Goal: Communication & Community: Answer question/provide support

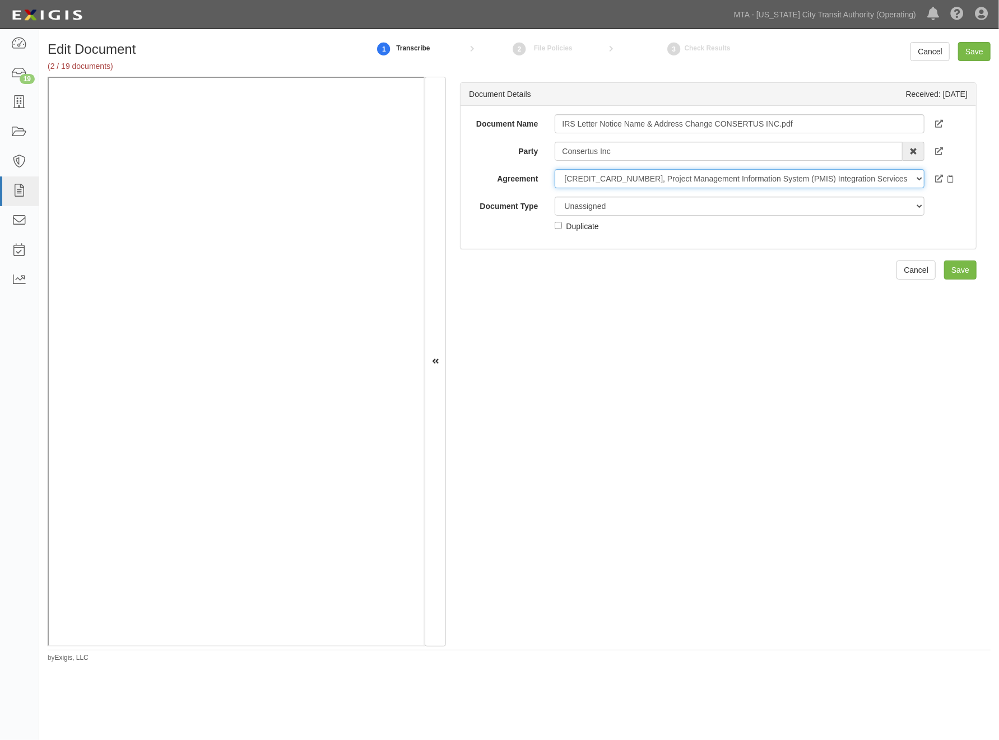
click at [591, 175] on select "-- No agreement -- 600000000036586, Project Management Information System (PMIS…" at bounding box center [739, 178] width 370 height 19
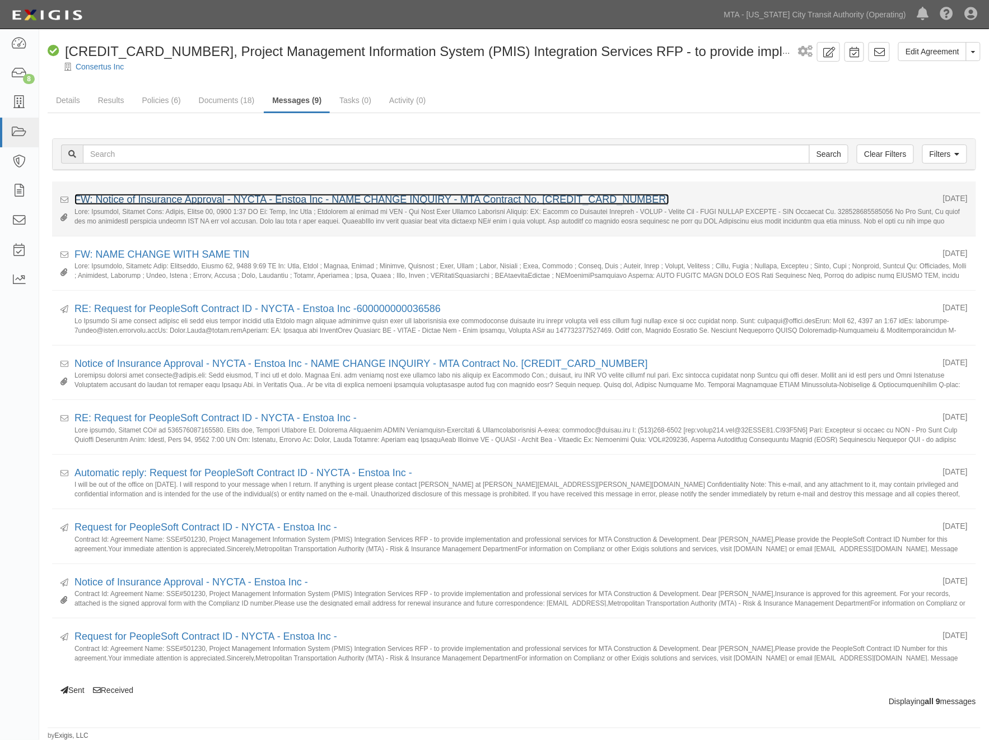
click at [239, 199] on link "FW: Notice of Insurance Approval - NYCTA - Enstoa Inc - NAME CHANGE INQUIRY - M…" at bounding box center [371, 199] width 595 height 11
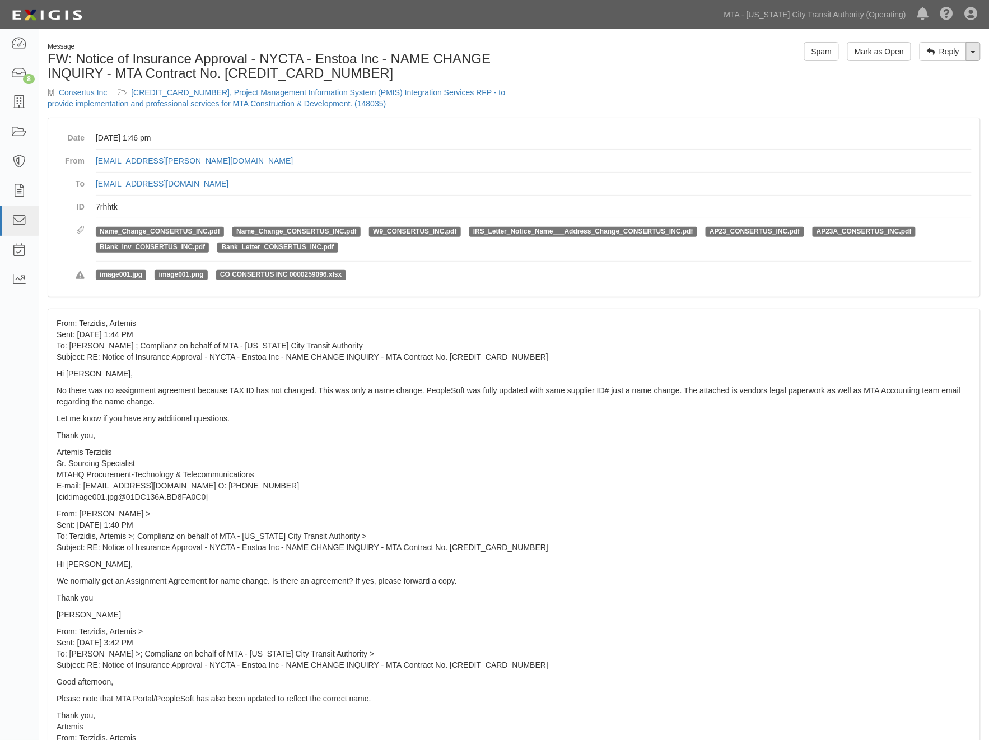
click at [975, 54] on link "Toggle Dropdown" at bounding box center [973, 51] width 15 height 19
click at [949, 68] on link "Reply All" at bounding box center [936, 73] width 88 height 15
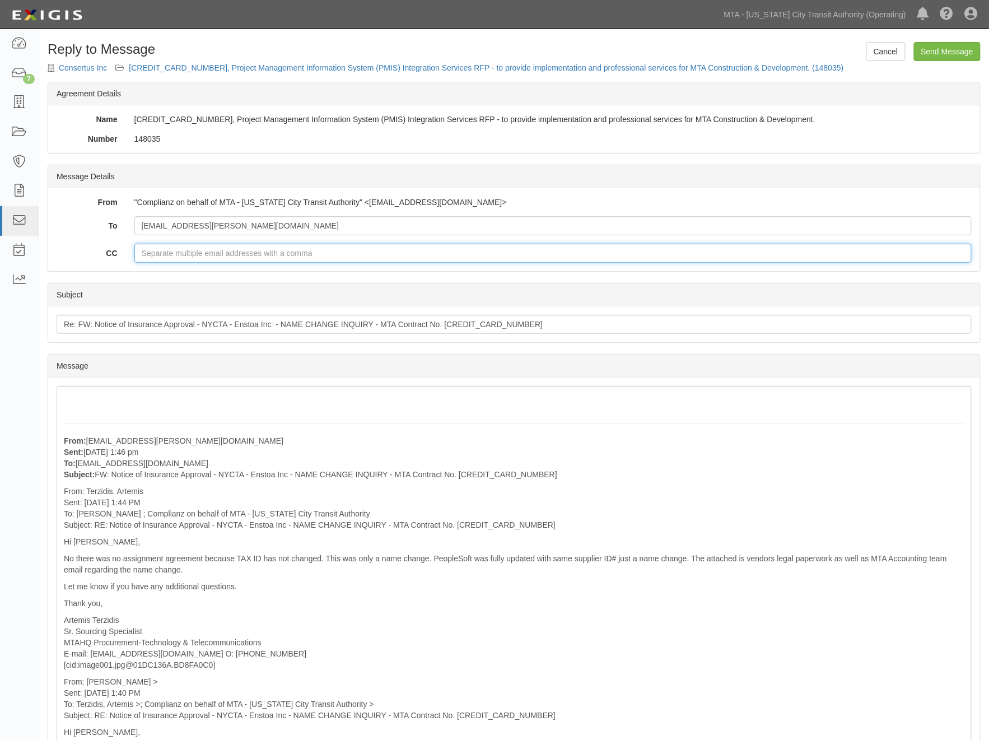
click at [195, 253] on input "CC" at bounding box center [552, 253] width 837 height 19
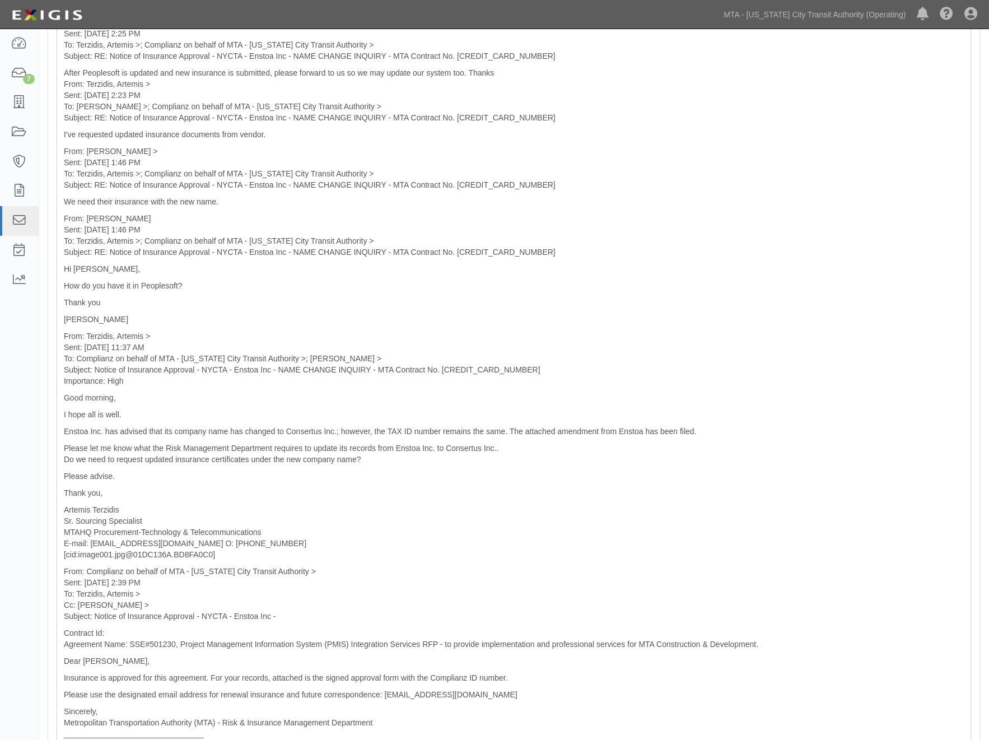
scroll to position [1057, 0]
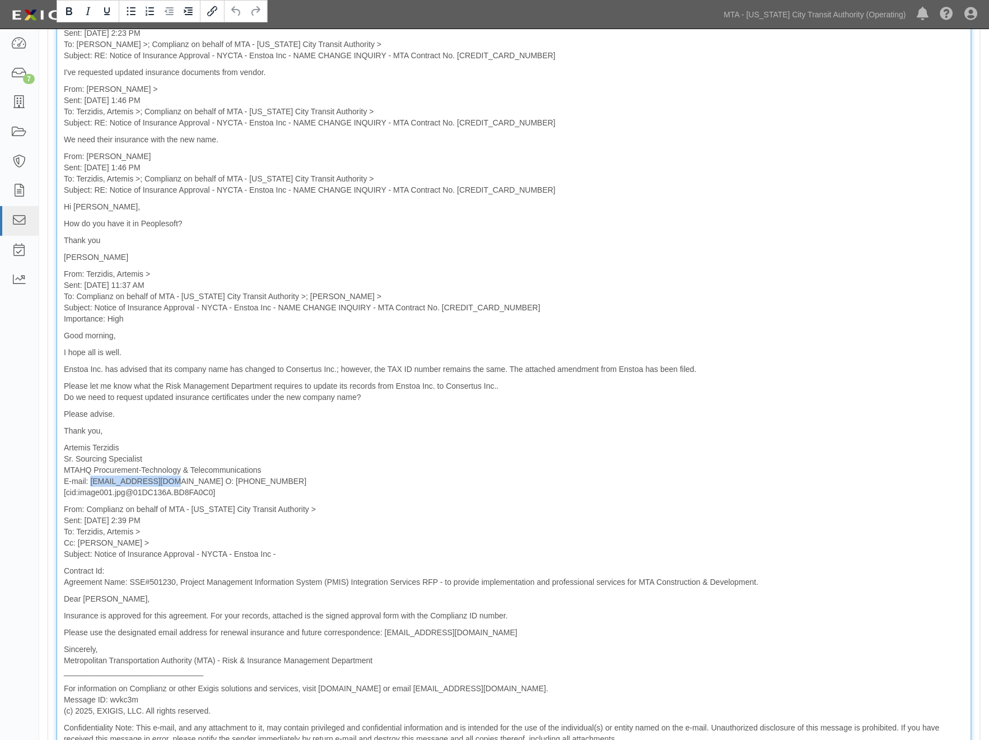
drag, startPoint x: 163, startPoint y: 481, endPoint x: 91, endPoint y: 480, distance: 71.7
click at [91, 480] on p "Artemis Terzidis Sr. Sourcing Specialist MTAHQ Procurement-Technology & Telecom…" at bounding box center [514, 470] width 901 height 56
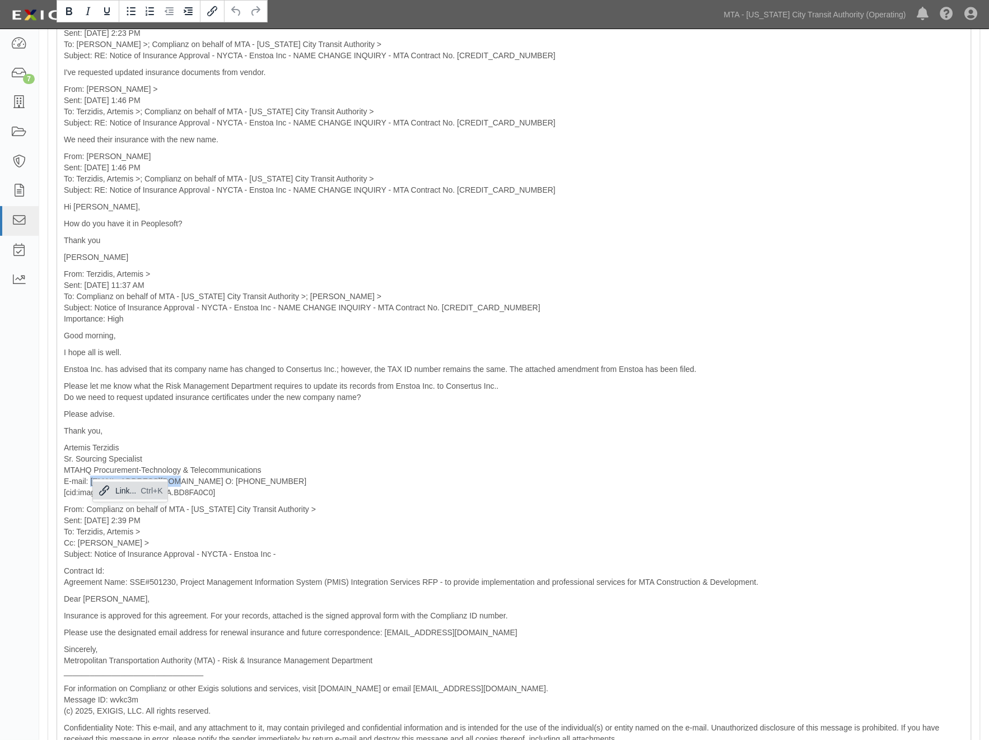
copy p "[EMAIL_ADDRESS][DOMAIN_NAME]"
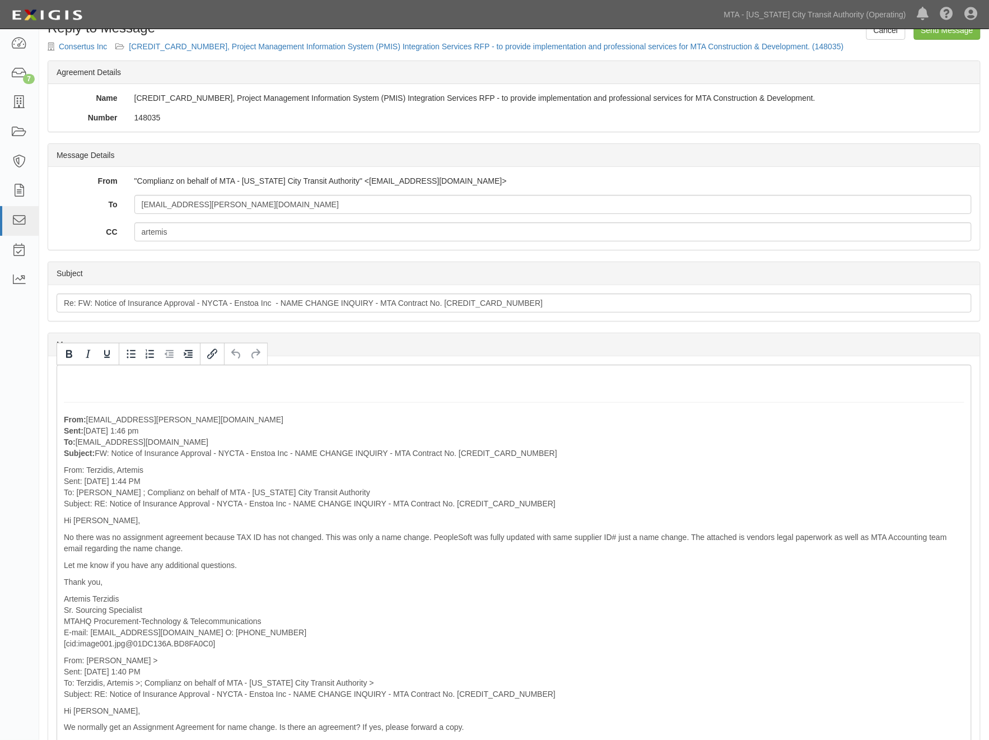
scroll to position [0, 0]
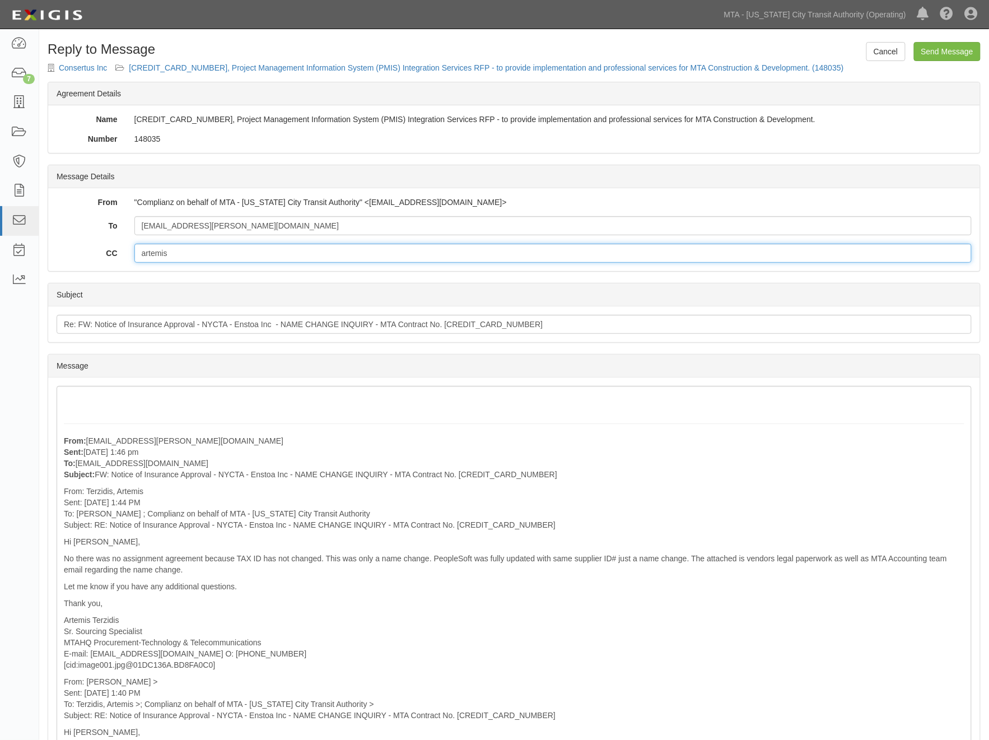
drag, startPoint x: 188, startPoint y: 248, endPoint x: 116, endPoint y: 252, distance: 71.8
click at [118, 251] on div "CC artemis" at bounding box center [514, 253] width 932 height 19
paste input "terzidi@mtabsc.org"
type input "aterzidi@mtabsc.org"
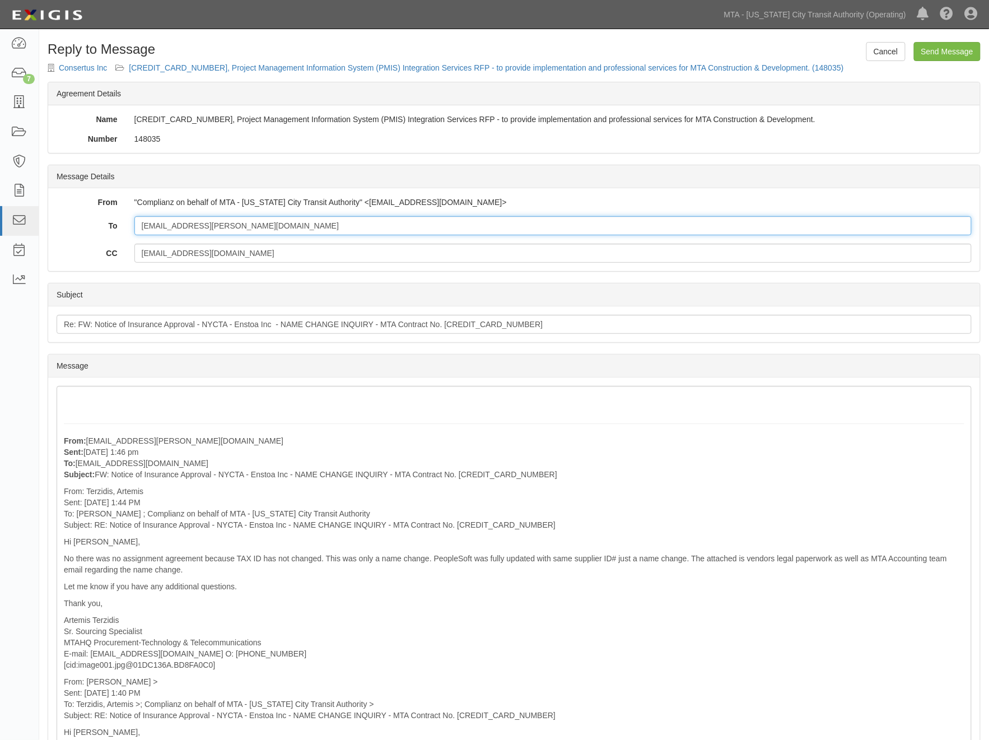
drag, startPoint x: 250, startPoint y: 222, endPoint x: 85, endPoint y: 227, distance: 165.3
click at [85, 227] on div "To yukling.wong@mtahq.org" at bounding box center [514, 225] width 932 height 19
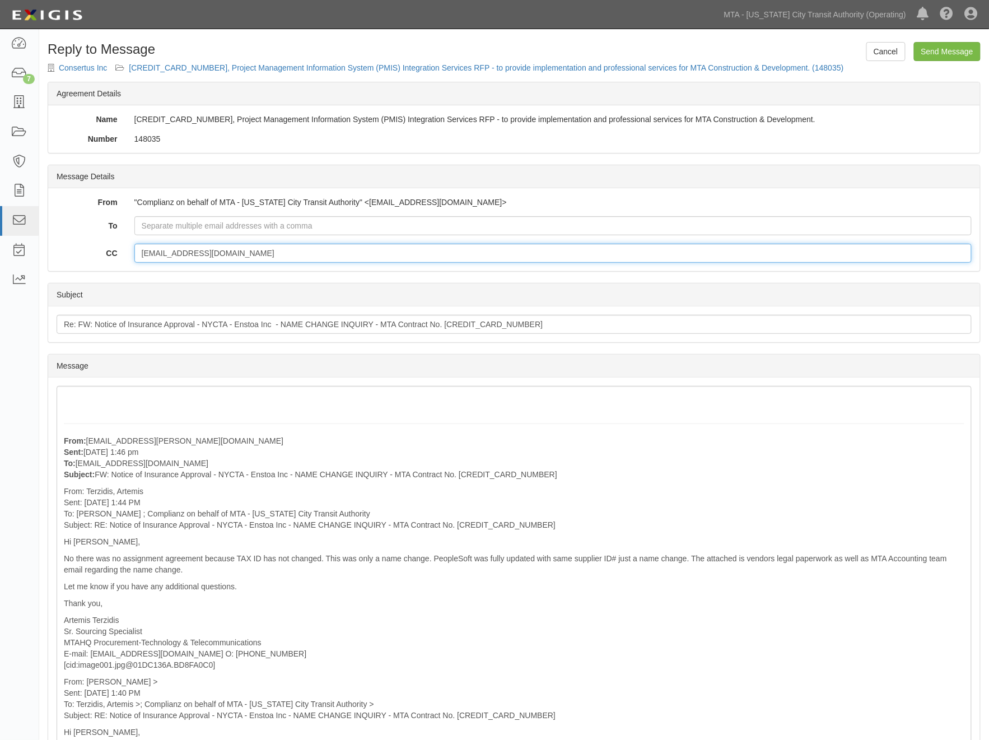
drag, startPoint x: 222, startPoint y: 254, endPoint x: 104, endPoint y: 244, distance: 119.1
click at [104, 244] on div "CC aterzidi@mtabsc.org" at bounding box center [514, 253] width 932 height 19
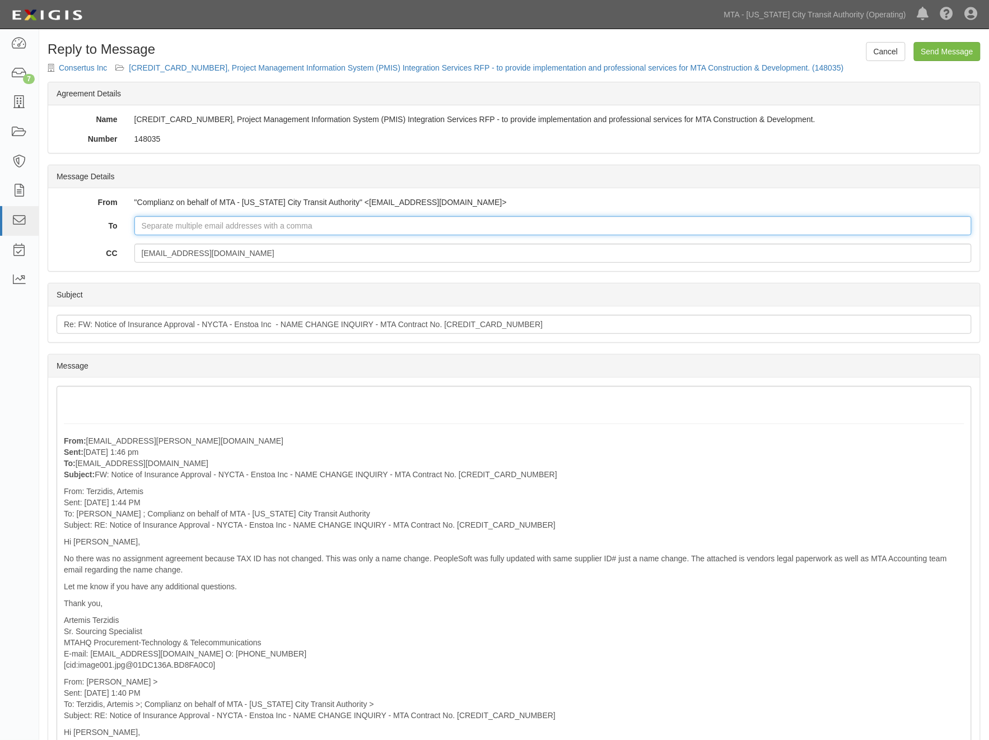
click at [166, 220] on input "To" at bounding box center [552, 225] width 837 height 19
paste input "aterzidi@mtabsc.org"
type input "aterzidi@mtabsc.org"
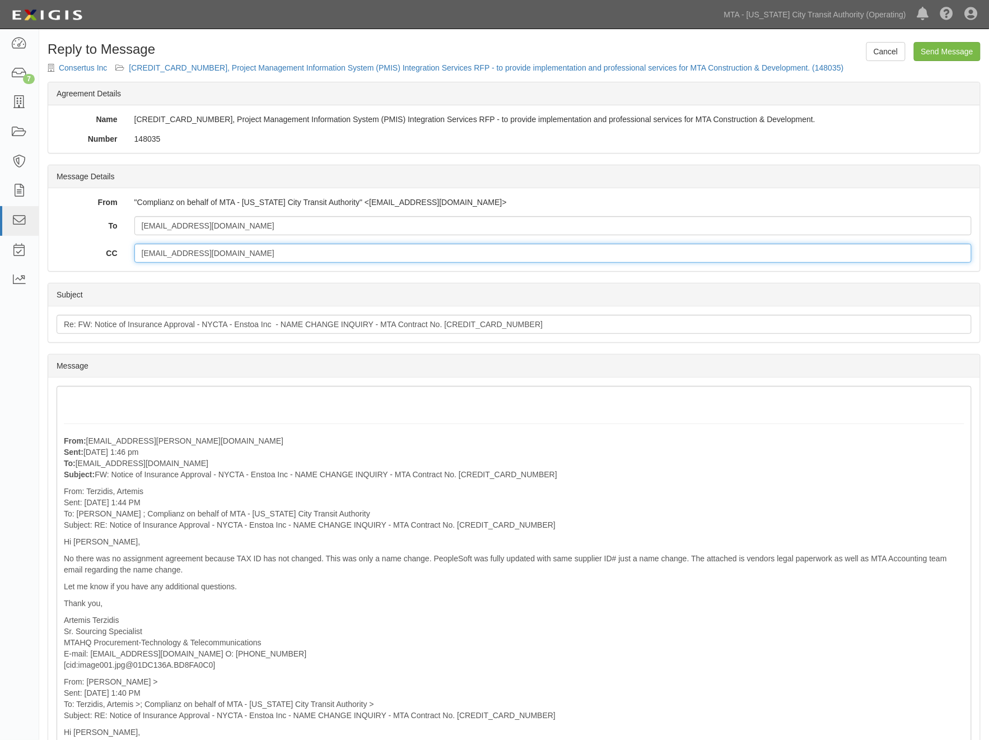
drag, startPoint x: 149, startPoint y: 259, endPoint x: 79, endPoint y: 256, distance: 70.1
click at [79, 256] on div "CC aterzidi@mtabsc.org" at bounding box center [514, 253] width 932 height 19
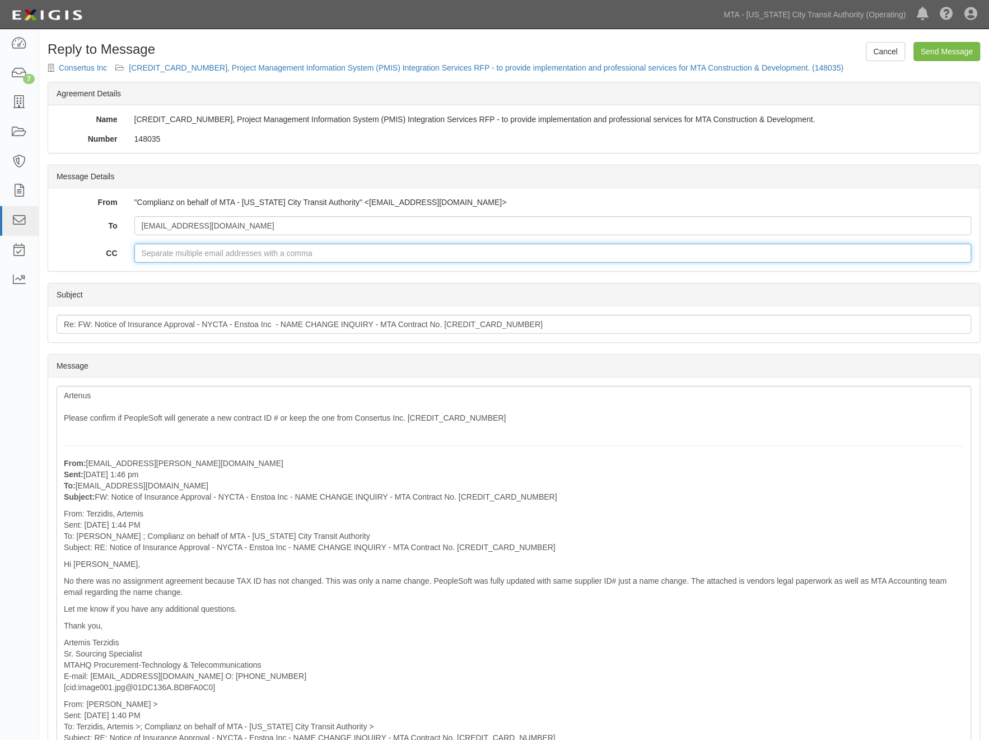
click at [237, 259] on input "CC" at bounding box center [552, 253] width 837 height 19
type input "ovalenti@mtahq.org"
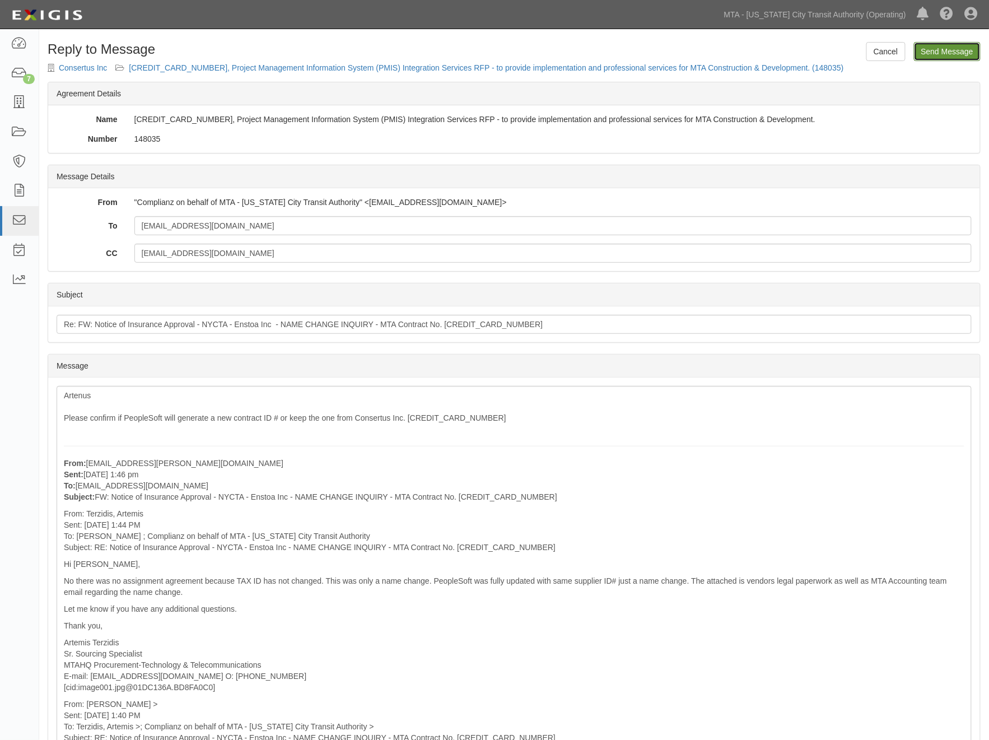
click at [939, 54] on input "Send Message" at bounding box center [947, 51] width 67 height 19
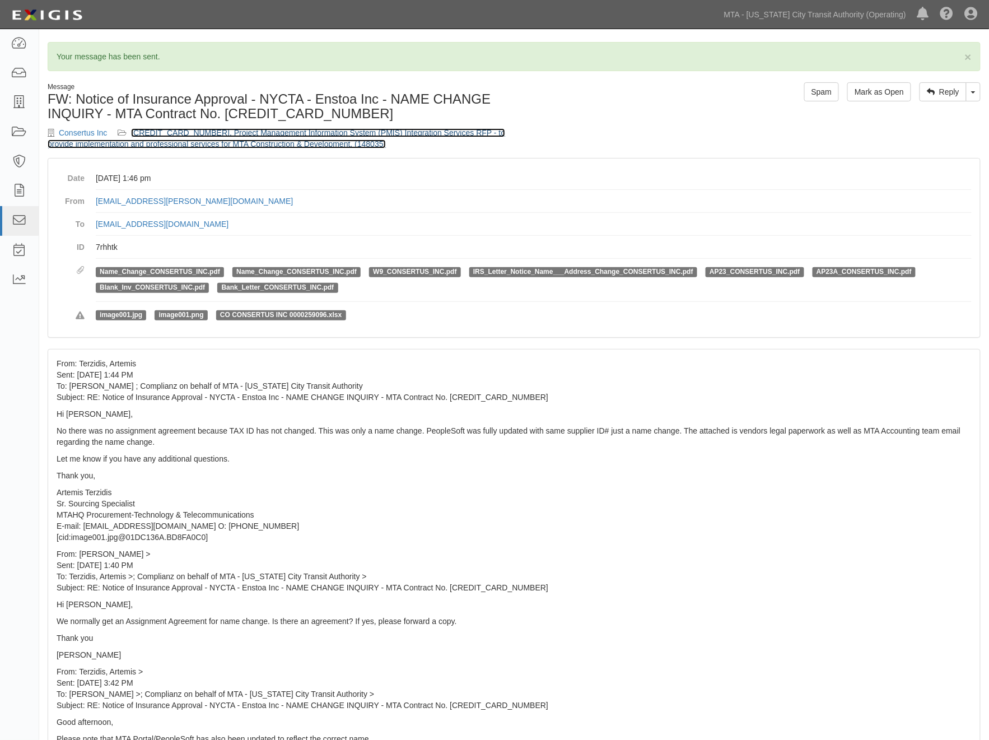
click at [284, 144] on link "[CREDIT_CARD_NUMBER], Project Management Information System (PMIS) Integration …" at bounding box center [277, 138] width 458 height 20
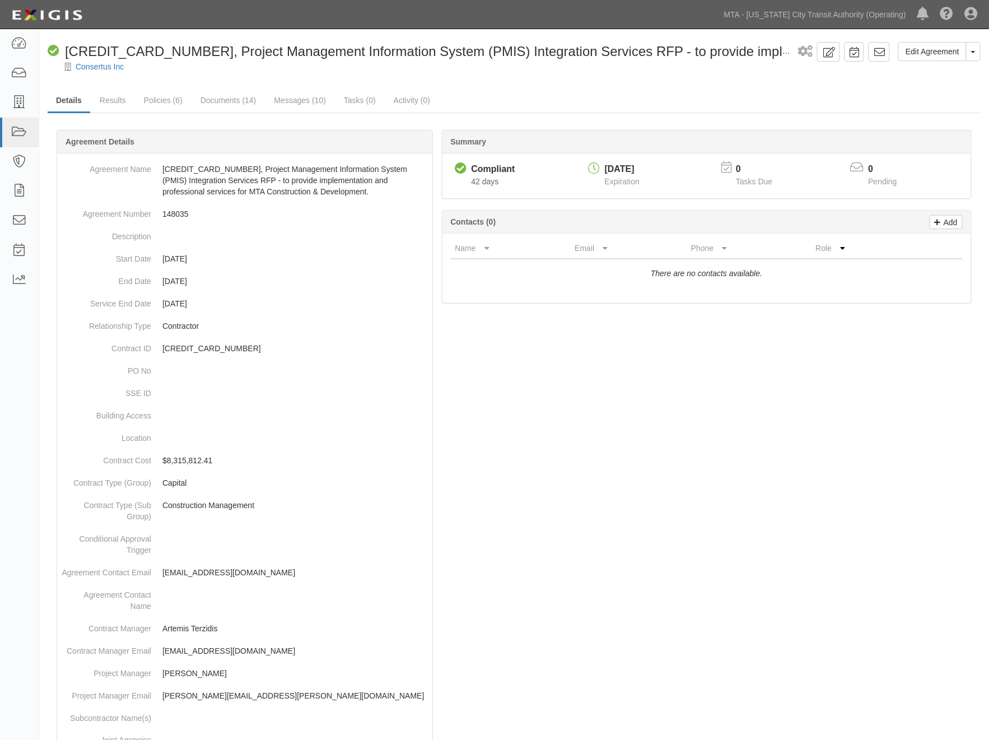
click at [468, 401] on div at bounding box center [514, 619] width 933 height 944
click at [278, 101] on link "Messages (10)" at bounding box center [299, 101] width 69 height 24
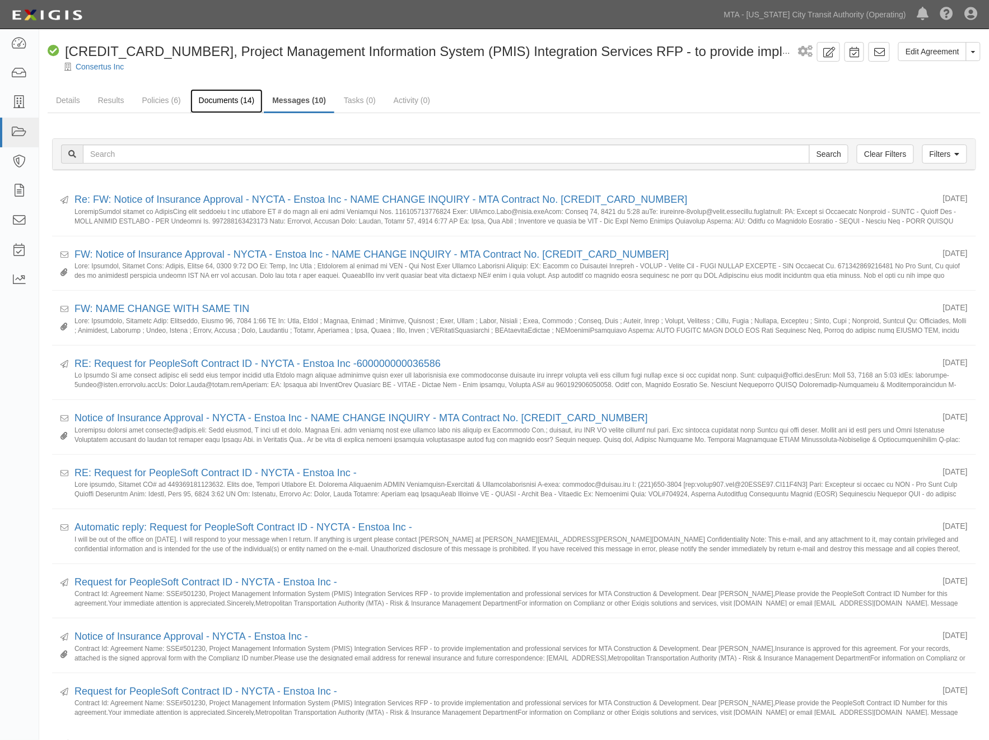
click at [239, 102] on link "Documents (14)" at bounding box center [226, 101] width 73 height 24
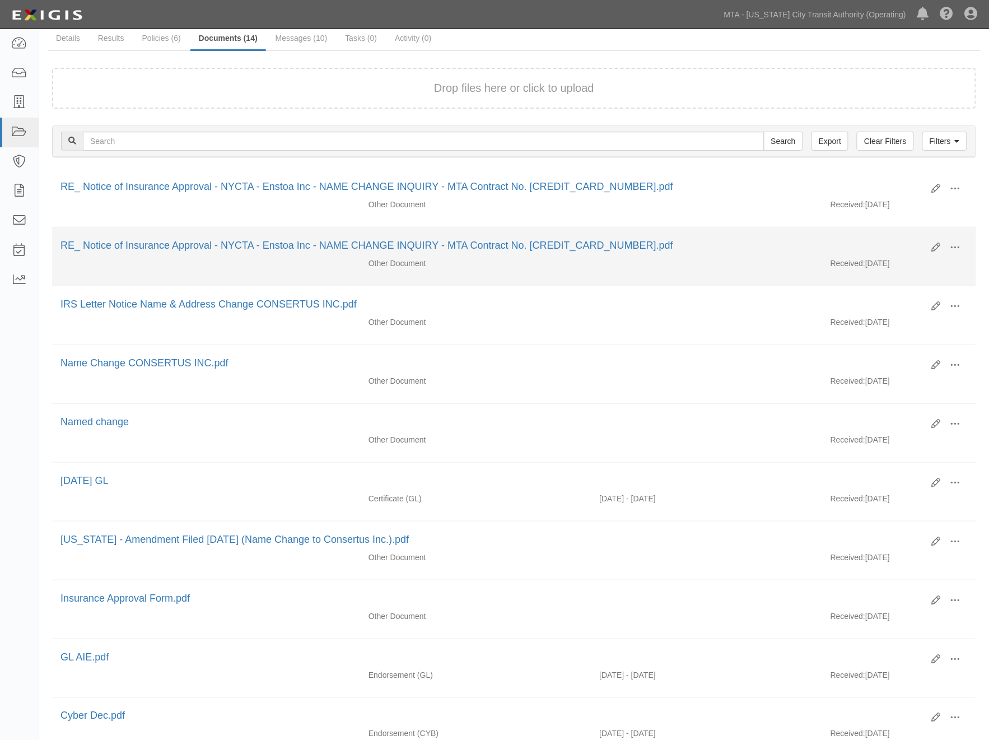
scroll to position [124, 0]
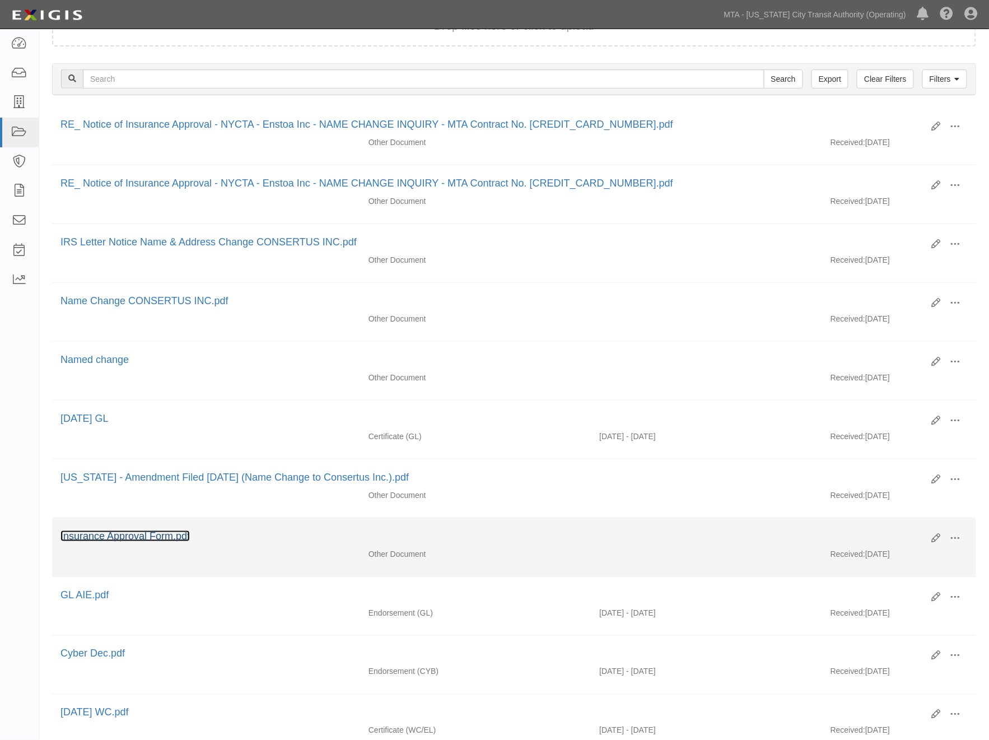
click at [153, 542] on link "Insurance Approval Form.pdf" at bounding box center [124, 535] width 129 height 11
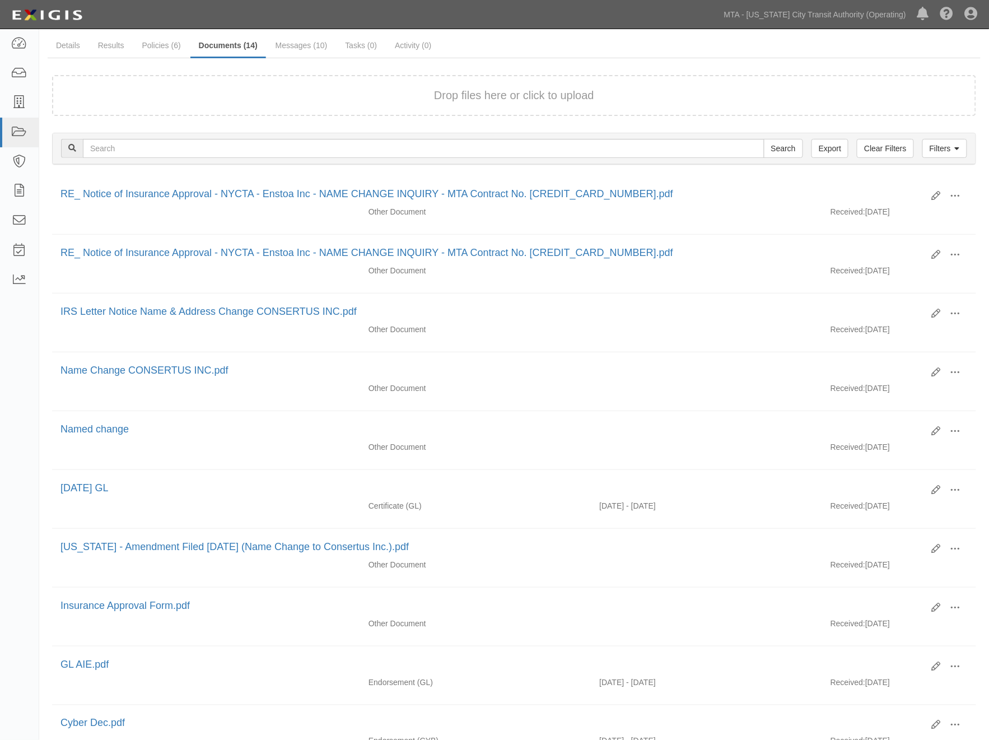
scroll to position [0, 0]
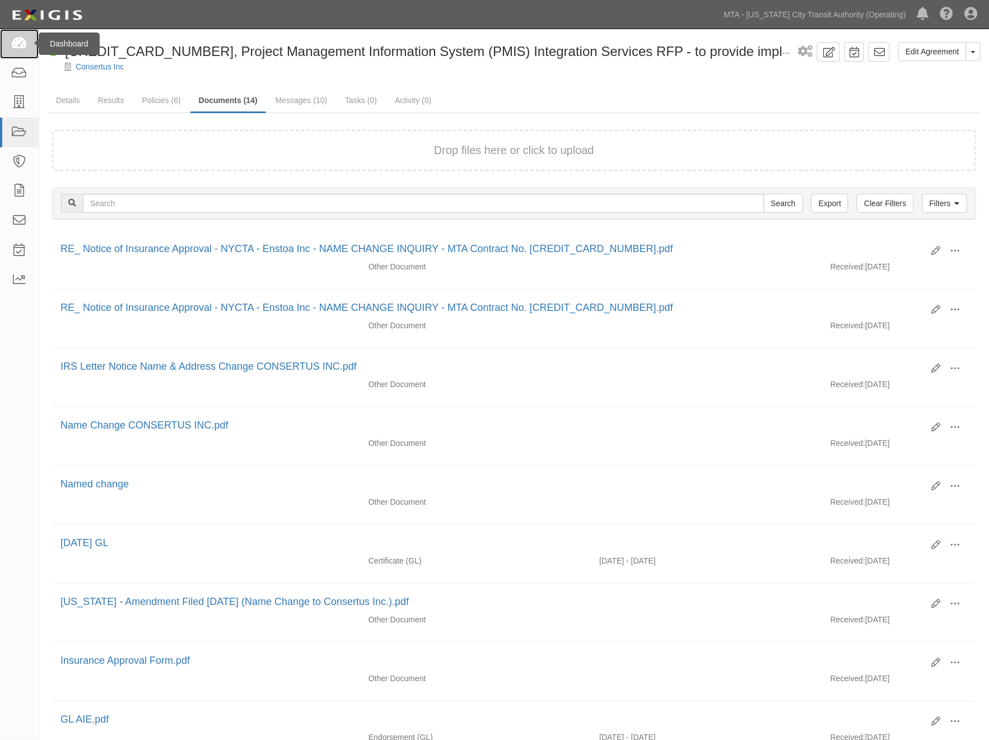
click at [18, 46] on icon at bounding box center [19, 44] width 16 height 13
